Goal: Navigation & Orientation: Go to known website

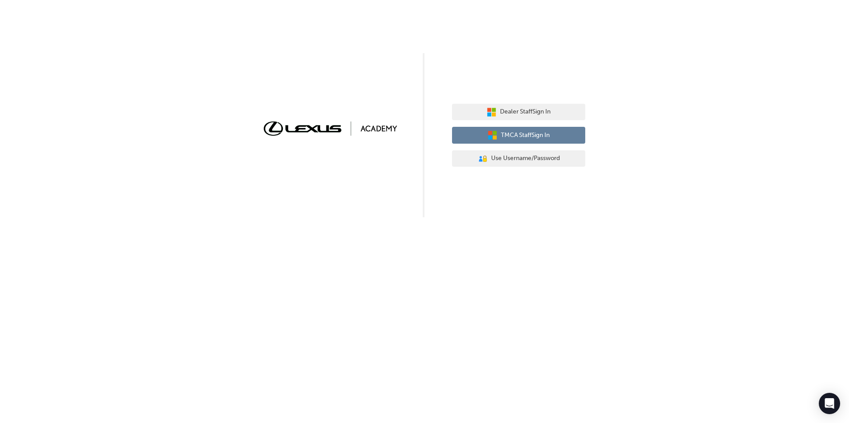
click at [564, 133] on button "TMCA Staff Sign In" at bounding box center [518, 135] width 133 height 17
drag, startPoint x: 524, startPoint y: 138, endPoint x: 456, endPoint y: 248, distance: 129.7
click at [456, 248] on div "Dealer Staff Sign In TMCA Staff Sign In User Authentication Icon - Blue Person,…" at bounding box center [424, 211] width 849 height 423
click at [746, 145] on div "Dealer Staff Sign In TMCA Staff Sign In User Authentication Icon - Blue Person,…" at bounding box center [424, 108] width 849 height 217
